Goal: Task Accomplishment & Management: Manage account settings

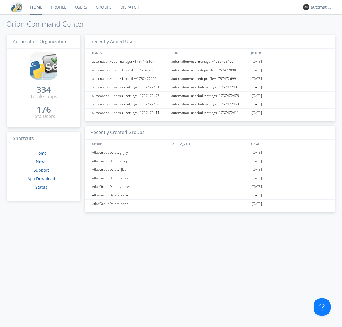
click at [129, 7] on link "Dispatch" at bounding box center [129, 7] width 27 height 14
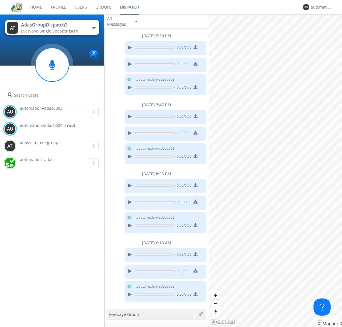
click at [93, 28] on div "button" at bounding box center [93, 28] width 5 height 2
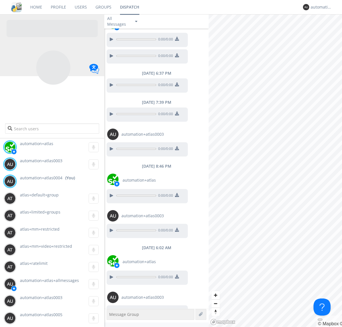
scroll to position [192, 0]
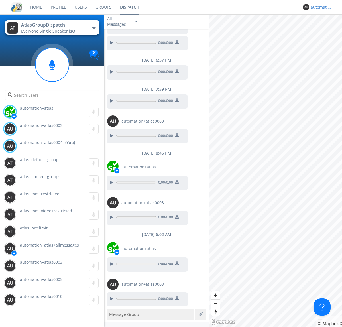
click at [319, 7] on div "automation+atlas0004" at bounding box center [320, 7] width 21 height 6
click at [324, 30] on div "Log Out" at bounding box center [323, 30] width 29 height 10
